Goal: Information Seeking & Learning: Learn about a topic

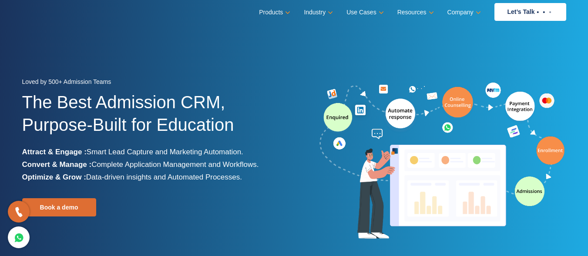
scroll to position [8, 0]
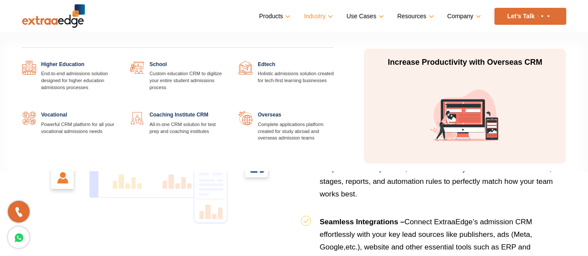
scroll to position [974, 0]
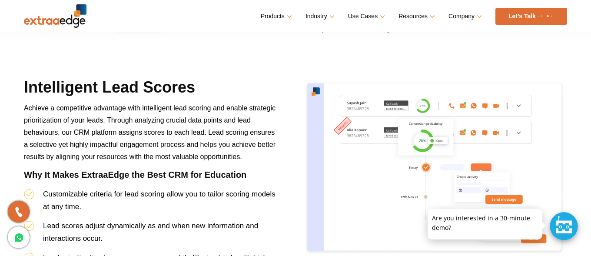
scroll to position [1444, 0]
